Goal: Navigation & Orientation: Find specific page/section

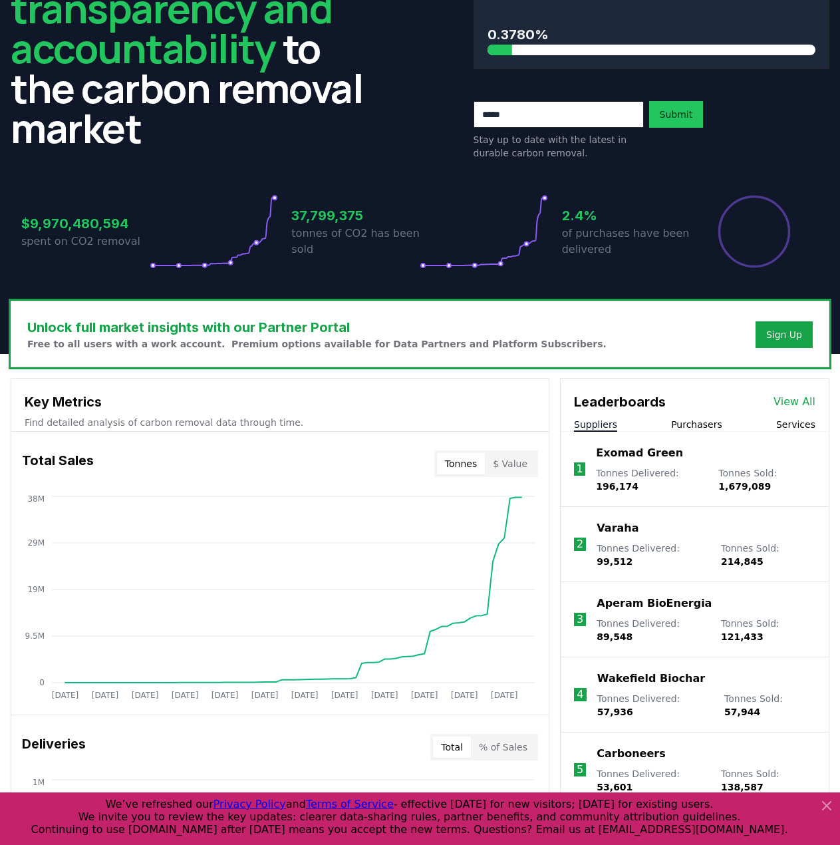
scroll to position [133, 0]
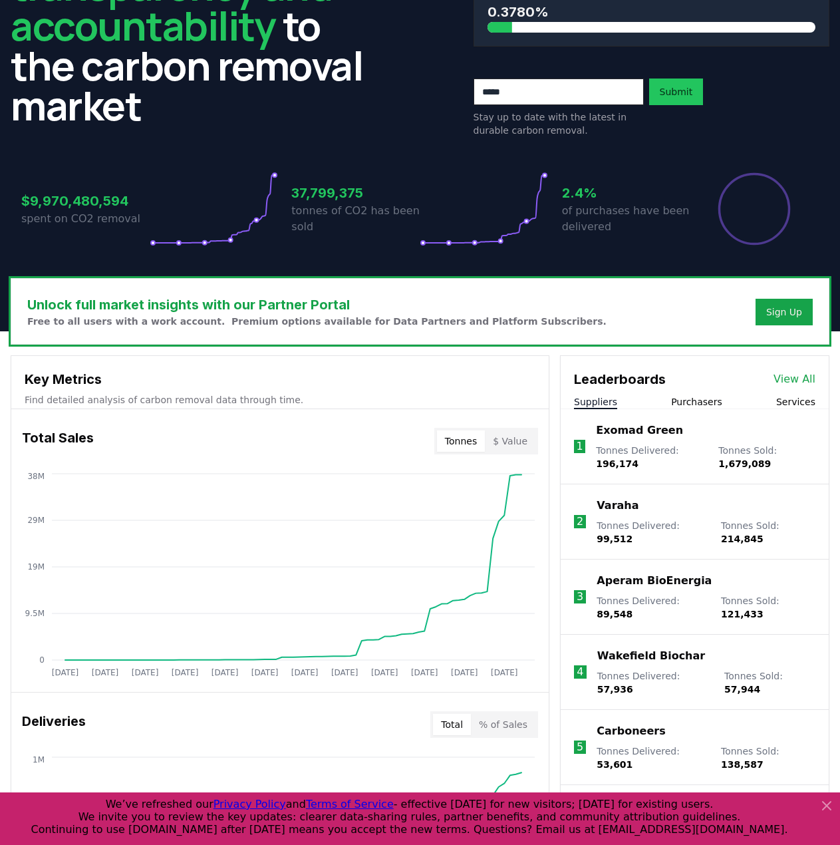
click at [827, 798] on icon at bounding box center [827, 806] width 16 height 16
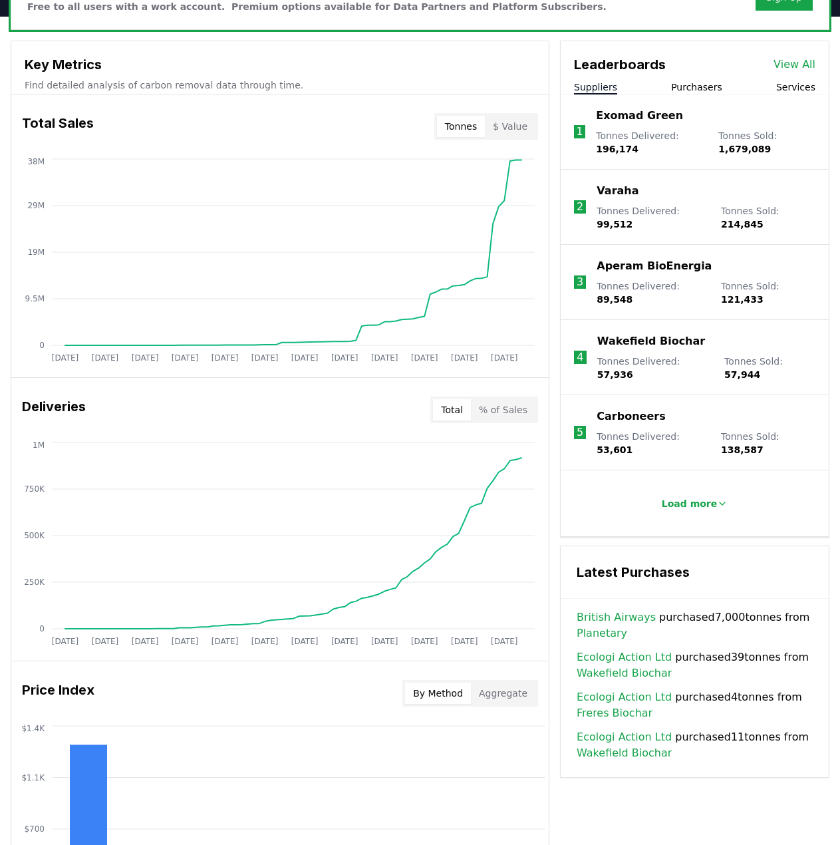
scroll to position [432, 0]
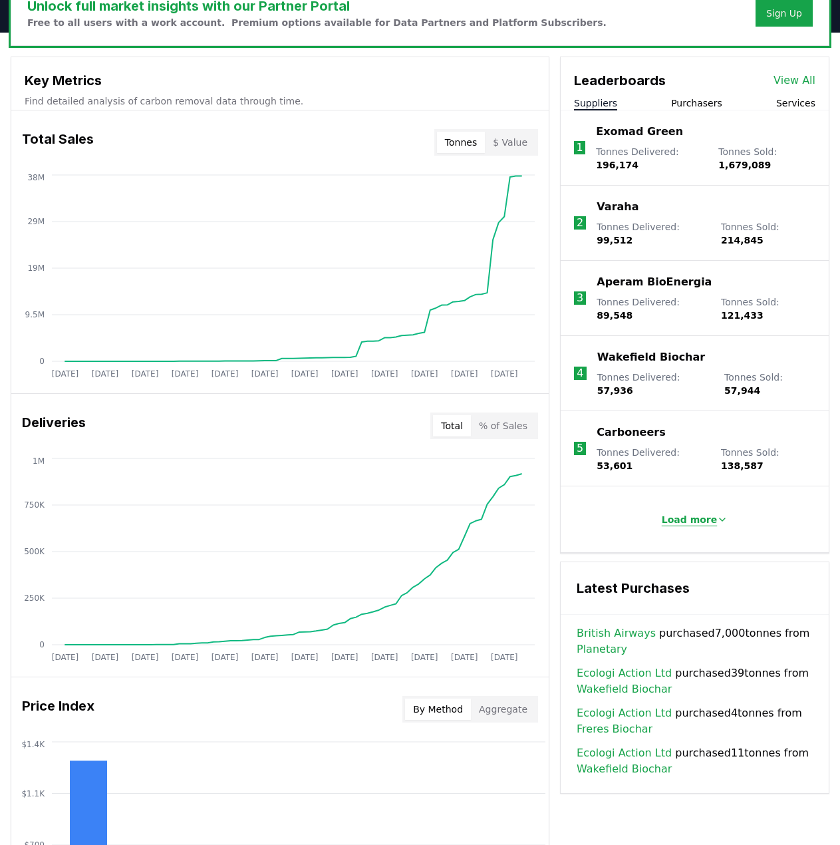
click at [669, 506] on button "Load more" at bounding box center [695, 519] width 88 height 27
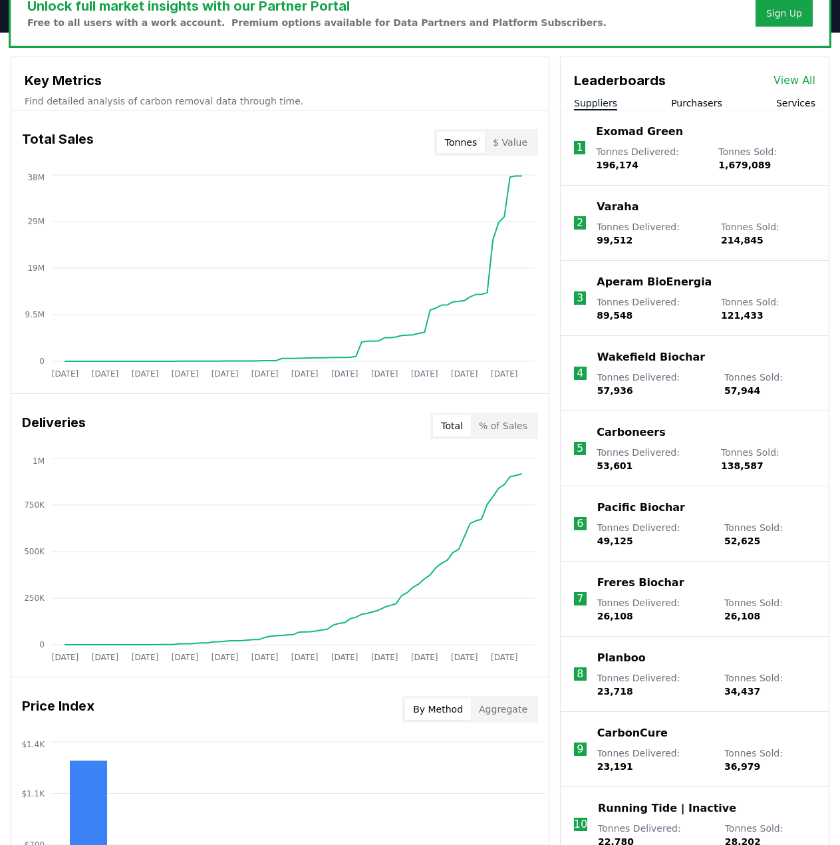
click at [798, 73] on link "View All" at bounding box center [795, 81] width 42 height 16
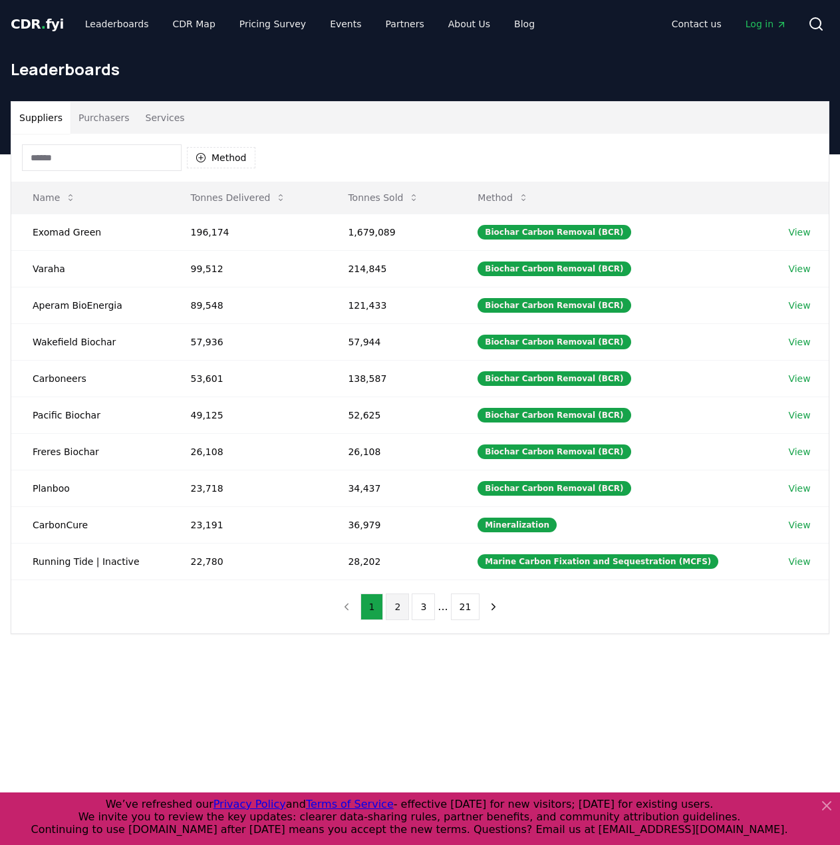
click at [394, 601] on button "2" at bounding box center [397, 606] width 23 height 27
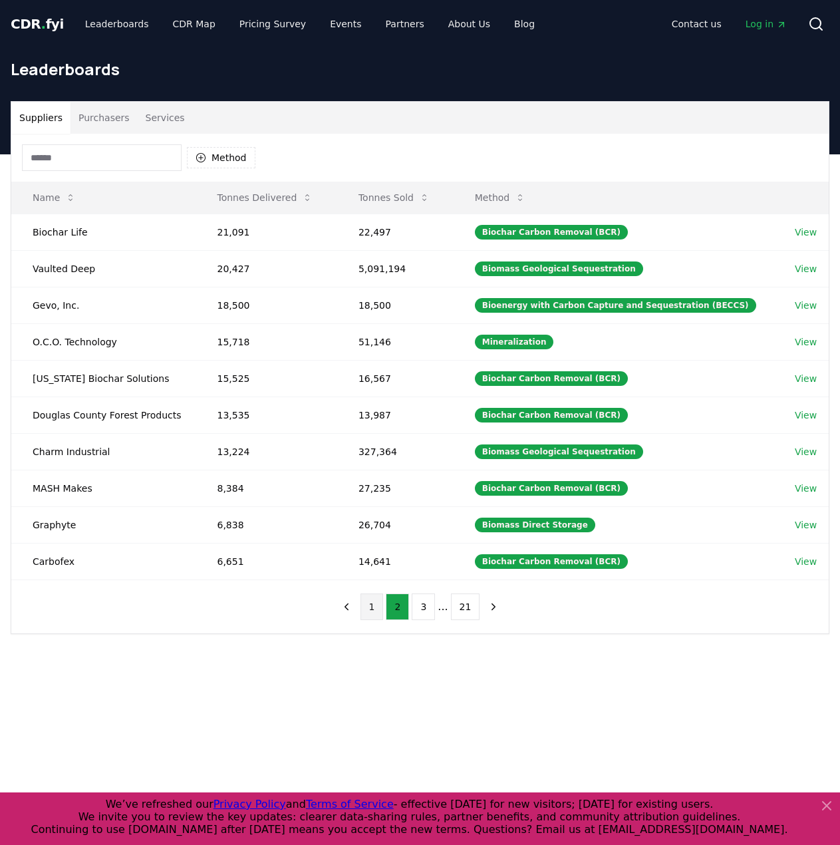
click at [380, 602] on button "1" at bounding box center [372, 606] width 23 height 27
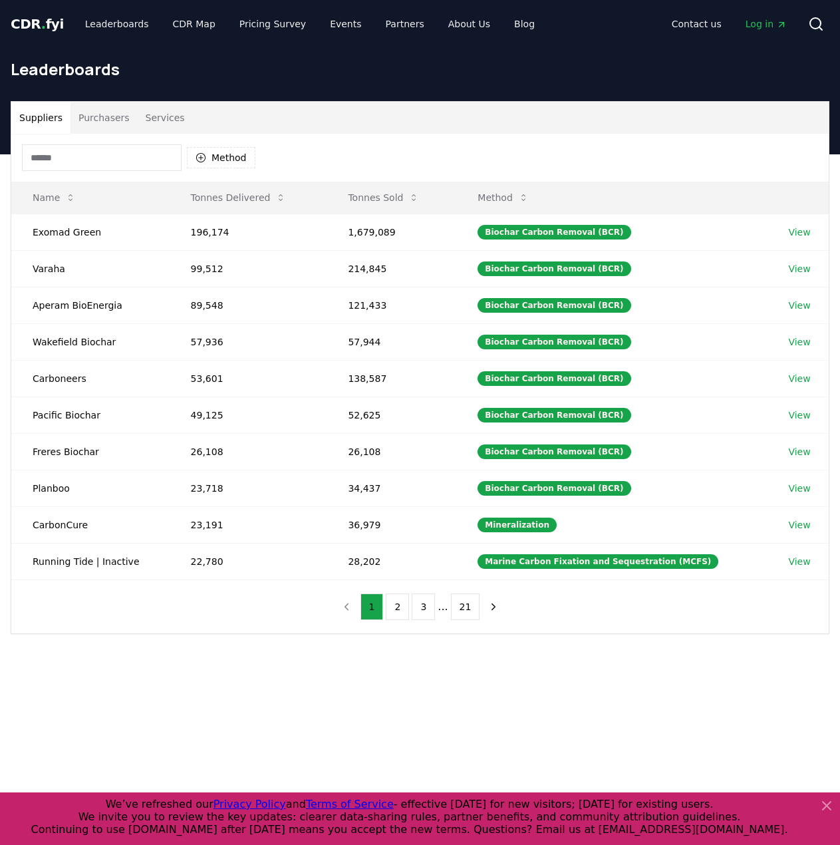
click at [750, 22] on span "Log in" at bounding box center [766, 23] width 41 height 13
click at [41, 28] on span "." at bounding box center [43, 24] width 5 height 16
